Goal: Task Accomplishment & Management: Use online tool/utility

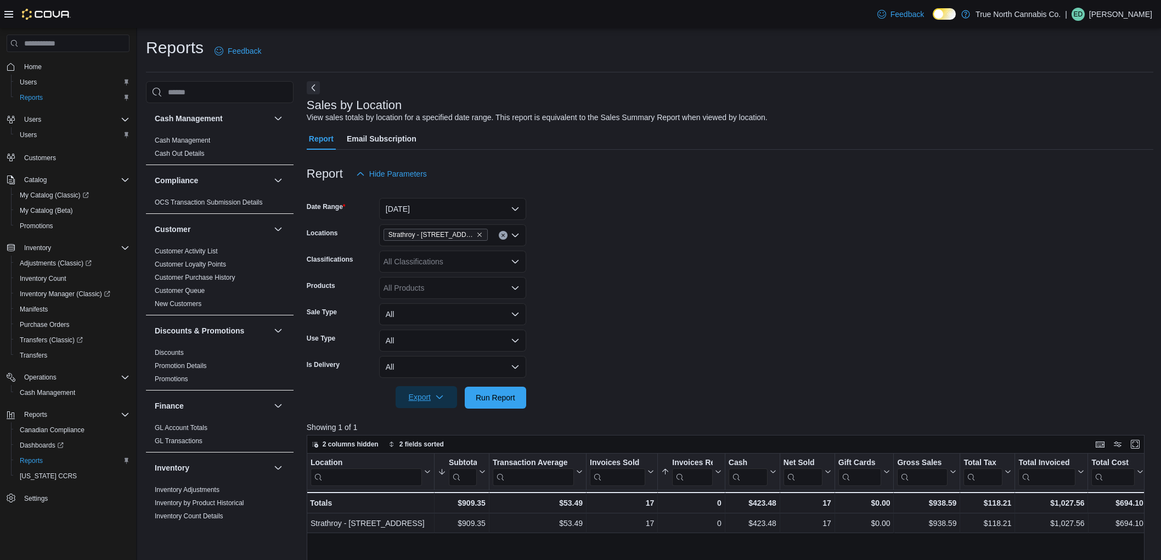
scroll to position [331, 0]
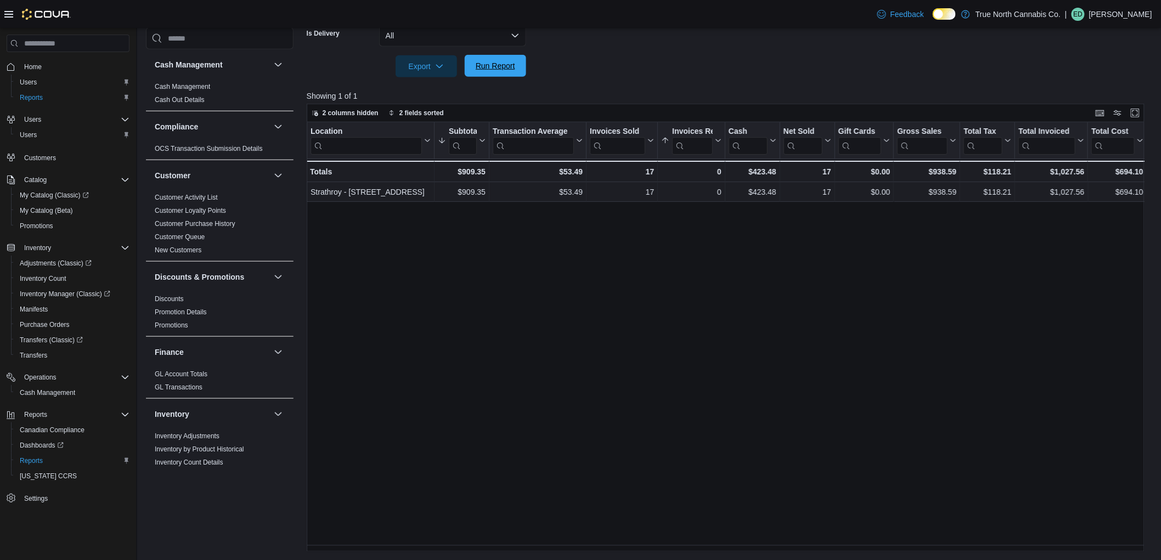
click at [505, 67] on span "Run Report" at bounding box center [496, 65] width 40 height 11
click at [503, 64] on span "Run Report" at bounding box center [496, 65] width 40 height 11
click at [521, 59] on button "Run Report" at bounding box center [495, 66] width 61 height 22
click at [521, 70] on button "Run Report" at bounding box center [495, 66] width 61 height 22
click at [95, 293] on span "Inventory Manager (Classic)" at bounding box center [65, 294] width 91 height 9
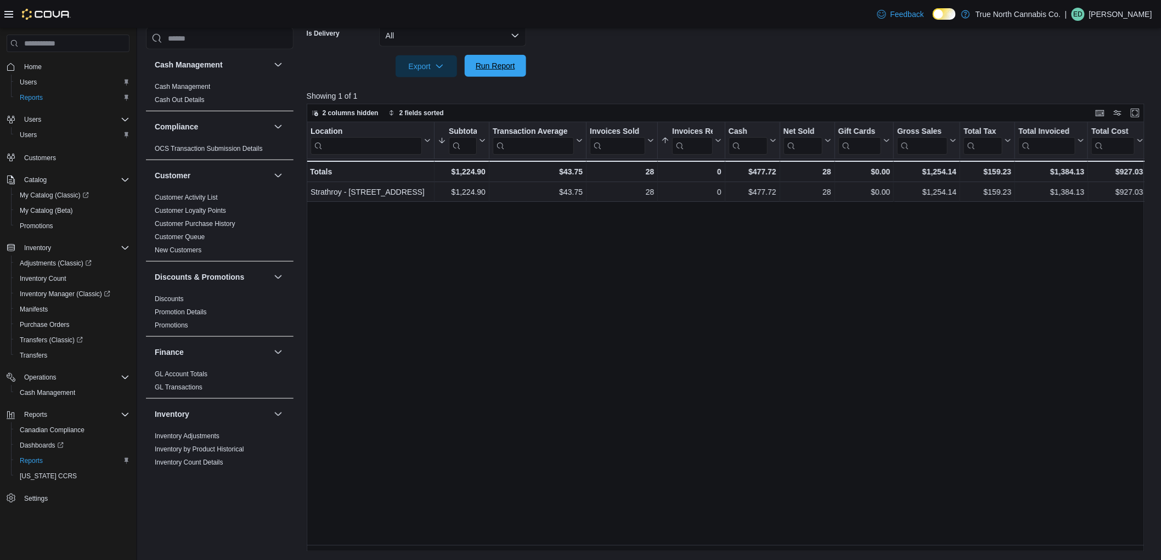
click at [514, 62] on span "Run Report" at bounding box center [496, 65] width 40 height 11
click at [497, 69] on span "Run Report" at bounding box center [496, 65] width 40 height 11
drag, startPoint x: 520, startPoint y: 53, endPoint x: 520, endPoint y: 81, distance: 28.5
click at [514, 62] on span "Run Report" at bounding box center [496, 65] width 40 height 11
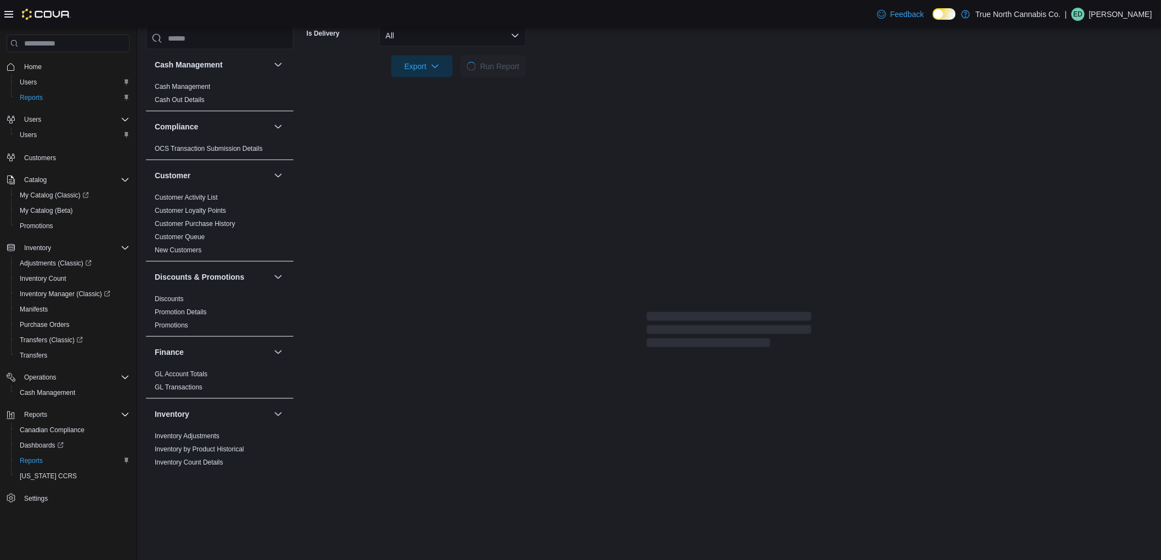
click at [589, 81] on div at bounding box center [730, 83] width 846 height 13
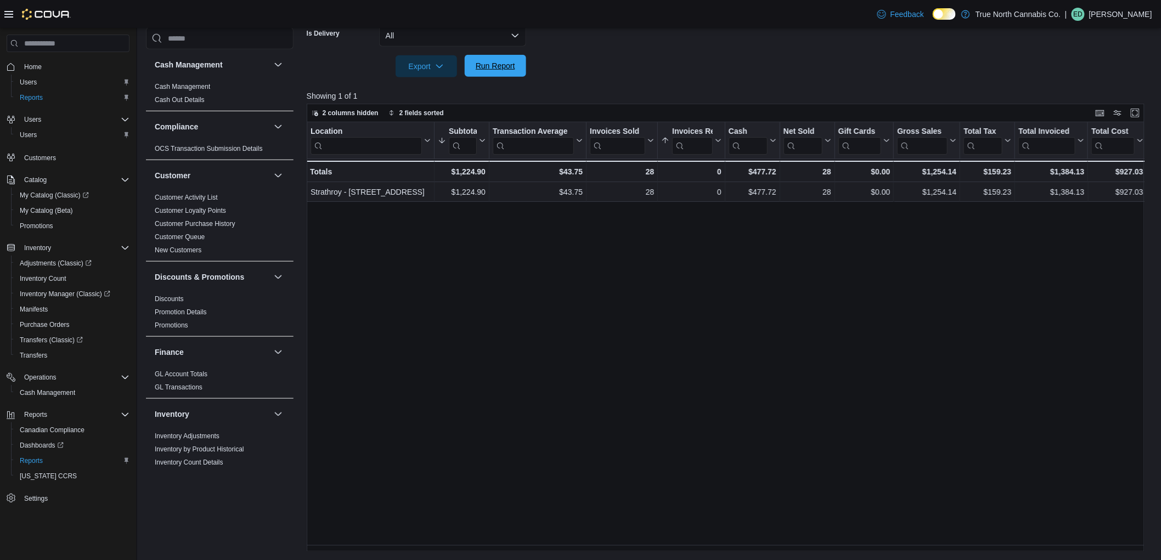
click at [511, 61] on span "Run Report" at bounding box center [496, 65] width 40 height 11
drag, startPoint x: 524, startPoint y: 431, endPoint x: 511, endPoint y: 430, distance: 12.1
click at [523, 430] on div "Location Click to view column header actions Subtotal Sorted by Subtotal, desce…" at bounding box center [730, 337] width 847 height 430
